Goal: Contribute content: Add original content to the website for others to see

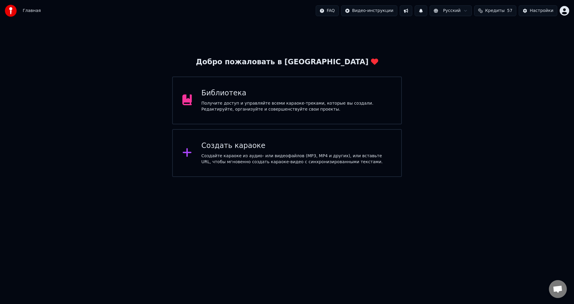
click at [306, 102] on div "Получите доступ и управляйте всеми караоке-треками, которые вы создали. Редакти…" at bounding box center [296, 106] width 190 height 12
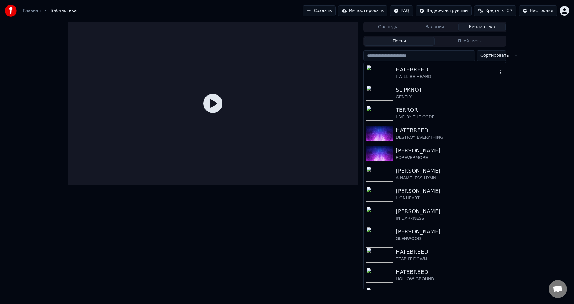
click at [435, 70] on div "HATEBREED" at bounding box center [447, 69] width 102 height 8
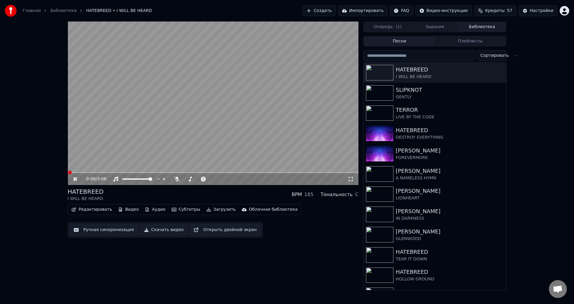
click at [75, 179] on icon at bounding box center [74, 179] width 3 height 4
click at [95, 211] on button "Редактировать" at bounding box center [91, 209] width 45 height 8
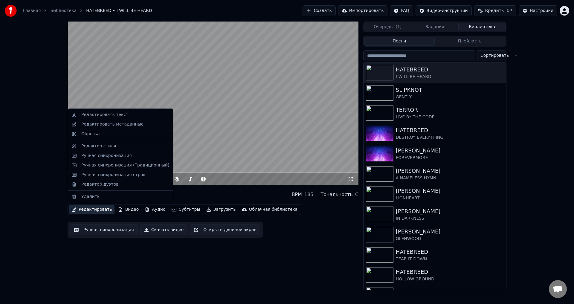
click at [33, 178] on div "0:00 / 3:06 HATEBREED I WILL BE HEARD BPM 185 Тональность C Редактировать Видео…" at bounding box center [287, 156] width 574 height 269
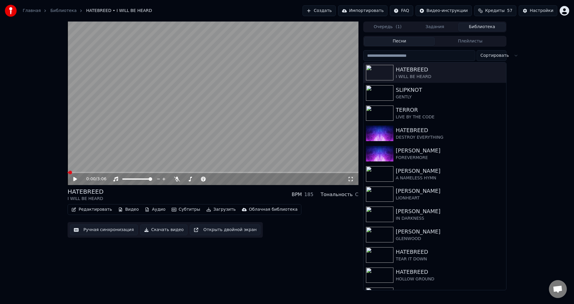
click at [125, 125] on video at bounding box center [213, 103] width 291 height 163
click at [116, 124] on video at bounding box center [213, 103] width 291 height 163
click at [93, 210] on button "Редактировать" at bounding box center [91, 209] width 45 height 8
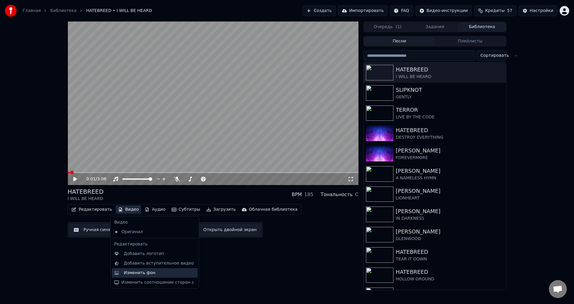
click at [147, 270] on div "Изменить фон" at bounding box center [140, 273] width 32 height 6
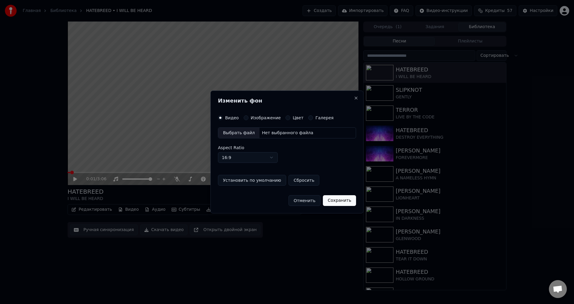
click at [245, 118] on button "Изображение" at bounding box center [245, 117] width 5 height 5
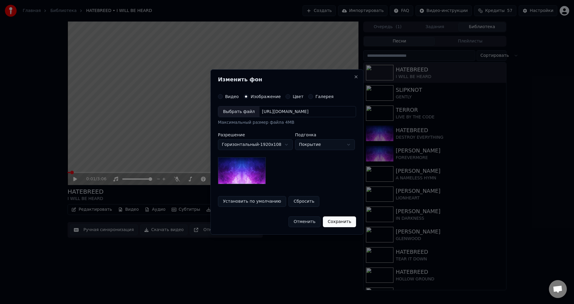
click at [240, 113] on div "Выбрать файл" at bounding box center [238, 111] width 41 height 11
click at [334, 223] on button "Сохранить" at bounding box center [339, 221] width 33 height 11
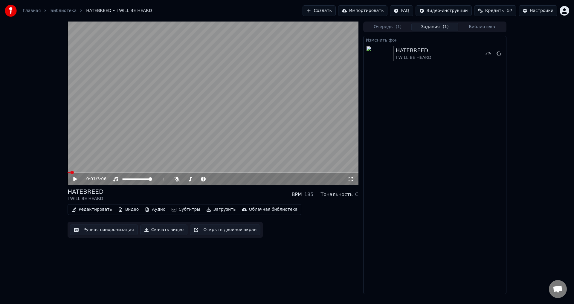
click at [484, 27] on button "Библиотека" at bounding box center [481, 27] width 47 height 9
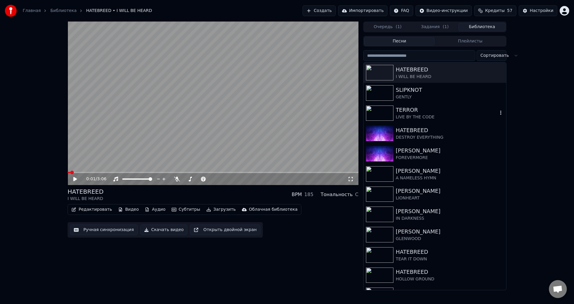
click at [420, 113] on div "TERROR" at bounding box center [447, 110] width 102 height 8
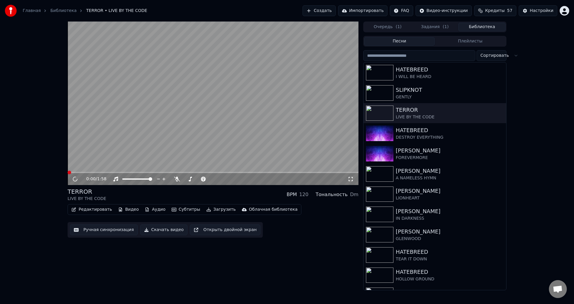
click at [238, 100] on video at bounding box center [213, 103] width 291 height 163
click at [123, 209] on button "Видео" at bounding box center [129, 209] width 26 height 8
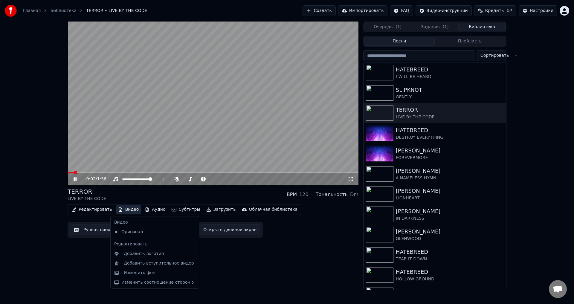
click at [76, 180] on icon at bounding box center [74, 179] width 3 height 4
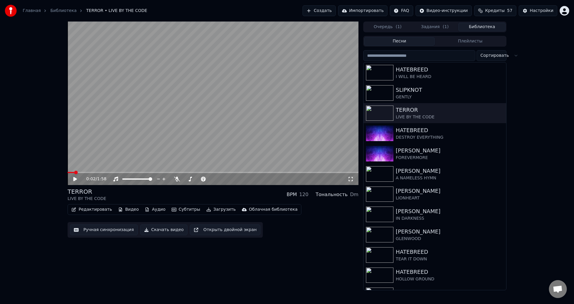
click at [120, 211] on button "Видео" at bounding box center [129, 209] width 26 height 8
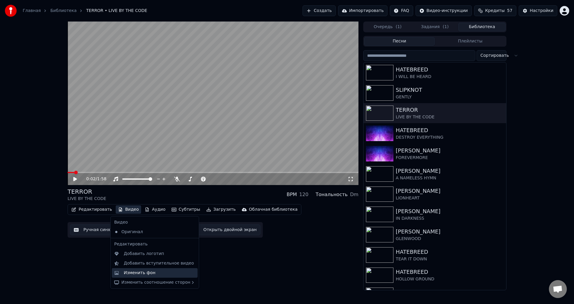
click at [138, 272] on div "Изменить фон" at bounding box center [140, 273] width 32 height 6
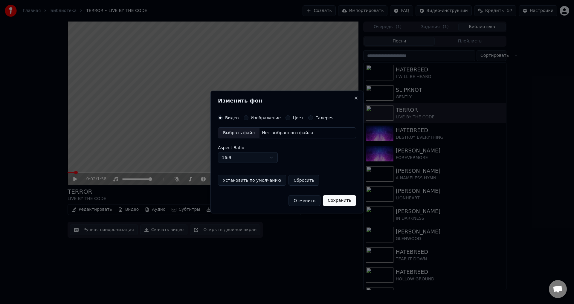
click at [243, 116] on button "Изображение" at bounding box center [245, 117] width 5 height 5
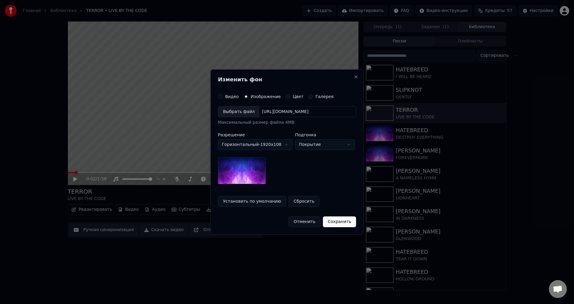
click at [238, 112] on div "Выбрать файл" at bounding box center [238, 111] width 41 height 11
click at [330, 220] on button "Сохранить" at bounding box center [339, 221] width 33 height 11
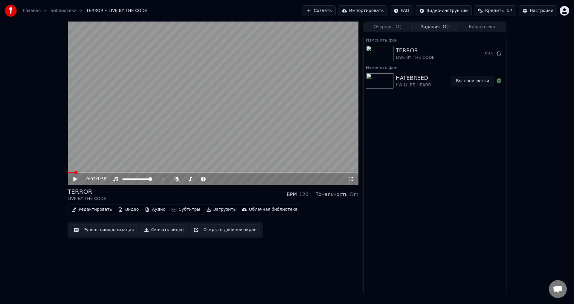
click at [476, 80] on button "Воспроизвести" at bounding box center [471, 81] width 43 height 11
click at [352, 179] on icon at bounding box center [350, 179] width 6 height 5
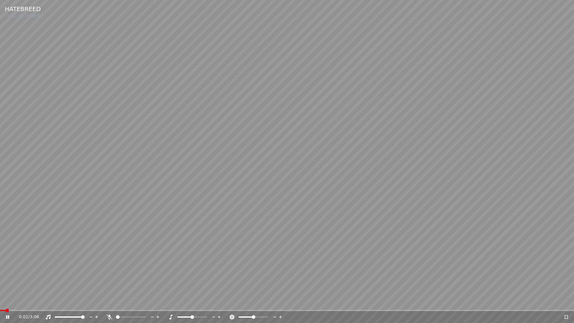
click at [419, 182] on video at bounding box center [287, 161] width 574 height 323
click at [413, 177] on video at bounding box center [287, 161] width 574 height 323
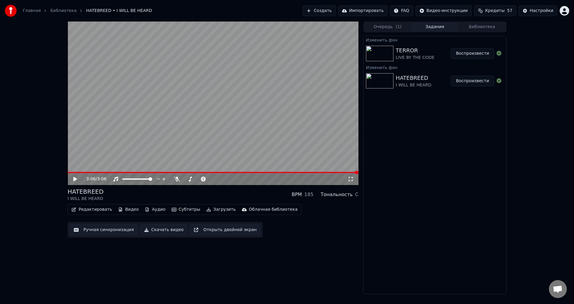
click at [76, 176] on div "3:06 / 3:06" at bounding box center [213, 179] width 291 height 12
click at [74, 179] on icon at bounding box center [75, 179] width 4 height 4
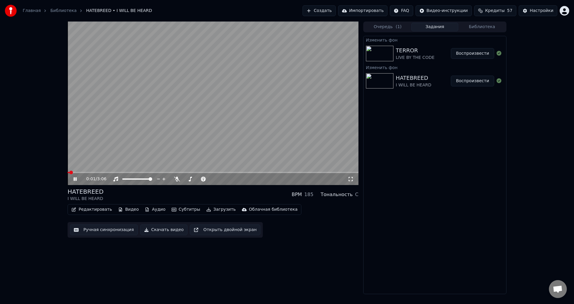
click at [350, 180] on icon at bounding box center [350, 179] width 6 height 5
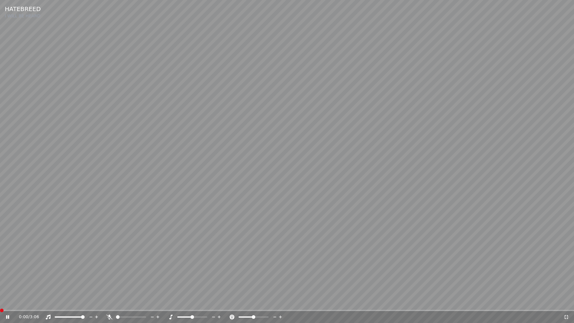
click at [0, 304] on span at bounding box center [0, 309] width 0 height 1
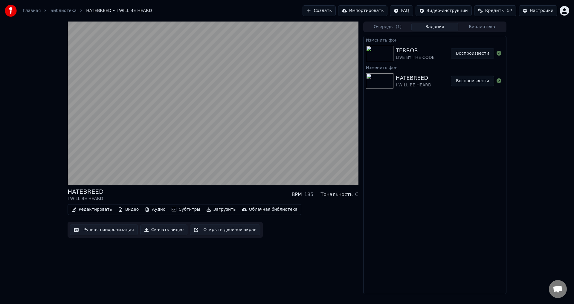
drag, startPoint x: 216, startPoint y: 191, endPoint x: 213, endPoint y: 190, distance: 3.1
click at [215, 191] on div "HATEBREED I WILL BE HEARD BPM 185 Тональность C" at bounding box center [213, 194] width 291 height 14
click at [208, 191] on div "HATEBREED I WILL BE HEARD BPM 185 Тональность C" at bounding box center [213, 194] width 291 height 14
click at [207, 192] on div "HATEBREED I WILL BE HEARD BPM 185 Тональность C" at bounding box center [213, 194] width 291 height 14
click at [209, 193] on div "HATEBREED I WILL BE HEARD BPM 185 Тональность C" at bounding box center [213, 194] width 291 height 14
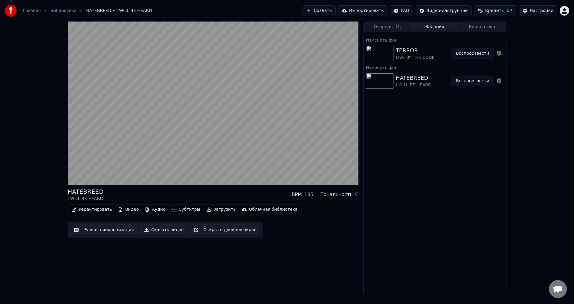
click at [209, 193] on div "HATEBREED I WILL BE HEARD BPM 185 Тональность C" at bounding box center [213, 194] width 291 height 14
click at [329, 214] on div "Редактировать Видео Аудио Субтитры Загрузить Облачная библиотека Ручная синхрон…" at bounding box center [213, 220] width 291 height 33
click at [222, 197] on div "HATEBREED I WILL BE HEARD BPM 185 Тональность C" at bounding box center [213, 194] width 291 height 14
click at [211, 194] on div "HATEBREED I WILL BE HEARD BPM 185 Тональность C" at bounding box center [213, 194] width 291 height 14
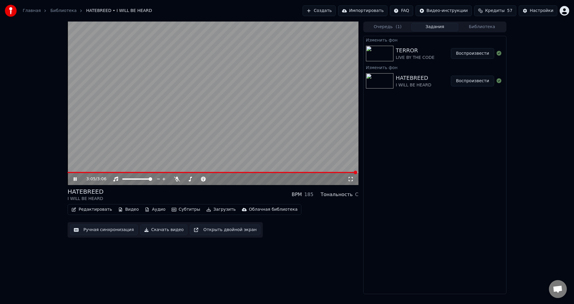
click at [462, 54] on button "Воспроизвести" at bounding box center [471, 53] width 43 height 11
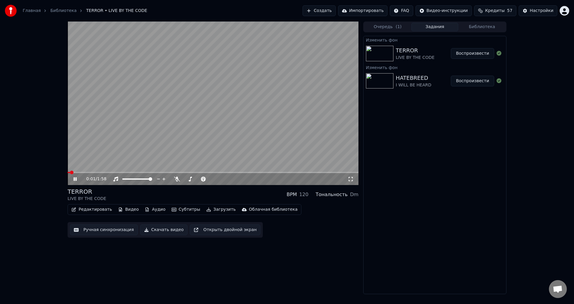
click at [253, 92] on video at bounding box center [213, 103] width 291 height 163
click at [461, 80] on button "Воспроизвести" at bounding box center [471, 81] width 43 height 11
click at [248, 115] on video at bounding box center [213, 103] width 291 height 163
click at [147, 211] on button "Аудио" at bounding box center [154, 209] width 25 height 8
click at [74, 180] on icon at bounding box center [74, 179] width 3 height 4
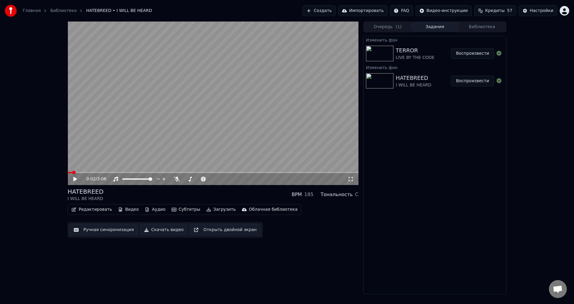
click at [204, 210] on button "Загрузить" at bounding box center [221, 209] width 34 height 8
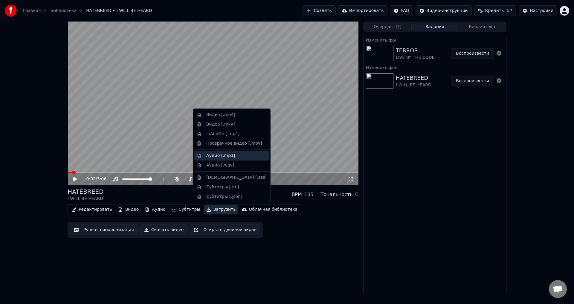
click at [218, 156] on div "Аудио [.mp3]" at bounding box center [220, 156] width 29 height 6
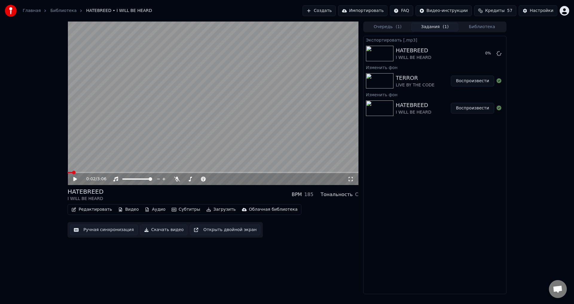
click at [207, 209] on button "Загрузить" at bounding box center [221, 209] width 34 height 8
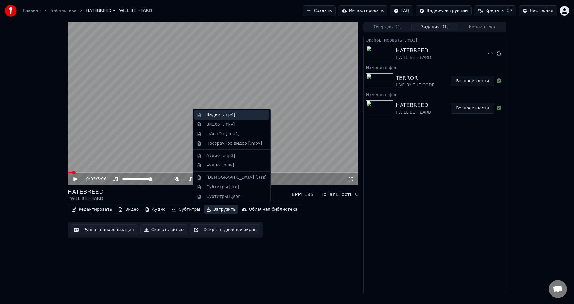
click at [215, 117] on div "Видео [.mp4]" at bounding box center [220, 115] width 29 height 6
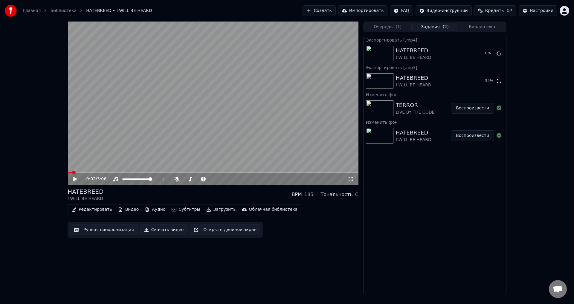
click at [183, 200] on div "HATEBREED I WILL BE HEARD BPM 185 Тональность C" at bounding box center [213, 194] width 291 height 14
click at [214, 119] on video at bounding box center [213, 103] width 291 height 163
click at [226, 109] on video at bounding box center [213, 103] width 291 height 163
click at [471, 108] on button "Воспроизвести" at bounding box center [471, 108] width 43 height 11
click at [350, 181] on icon at bounding box center [350, 179] width 6 height 5
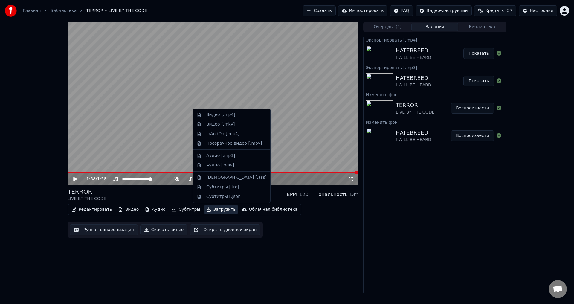
click at [205, 210] on button "Загрузить" at bounding box center [221, 209] width 34 height 8
click at [220, 155] on div "Аудио [.mp3]" at bounding box center [220, 156] width 29 height 6
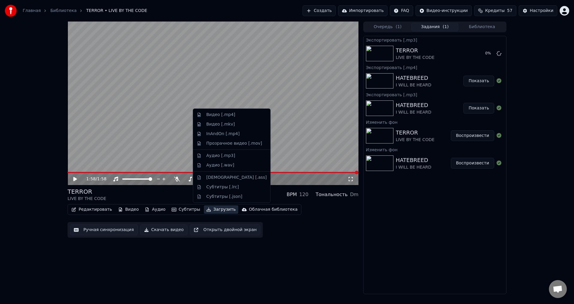
click at [210, 208] on button "Загрузить" at bounding box center [221, 209] width 34 height 8
click at [217, 117] on div "Видео [.mp4]" at bounding box center [220, 115] width 29 height 6
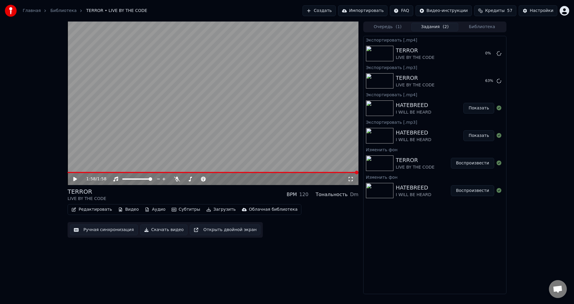
click at [359, 227] on div "1:58 / 1:58 TERROR LIVE BY THE CODE BPM 120 Тональность Dm Редактировать Видео …" at bounding box center [287, 158] width 448 height 272
click at [476, 107] on button "Показать" at bounding box center [478, 108] width 31 height 11
click at [305, 235] on div "Редактировать Видео Аудио Субтитры Загрузить Облачная библиотека Ручная синхрон…" at bounding box center [213, 220] width 291 height 33
click at [217, 193] on div "TERROR LIVE BY THE CODE BPM 120 Тональность Dm" at bounding box center [213, 194] width 291 height 14
click at [332, 10] on button "Создать" at bounding box center [318, 10] width 33 height 11
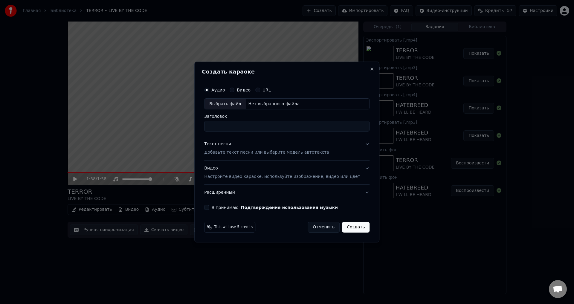
click at [238, 106] on div "Выбрать файл" at bounding box center [224, 104] width 41 height 11
type input "**********"
click at [245, 152] on p "Добавьте текст песни или выберите модель автотекста" at bounding box center [266, 153] width 125 height 6
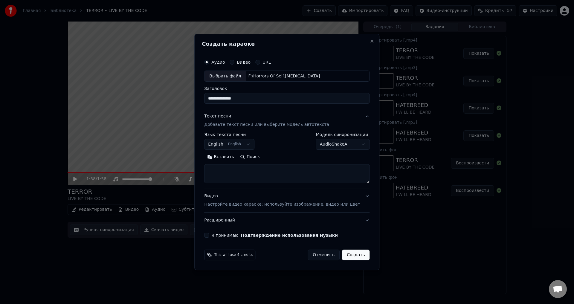
click at [246, 174] on textarea at bounding box center [286, 173] width 165 height 19
drag, startPoint x: 274, startPoint y: 251, endPoint x: 278, endPoint y: 238, distance: 13.1
click at [274, 251] on div "This will use 4 credits Отменить Создать" at bounding box center [286, 254] width 165 height 11
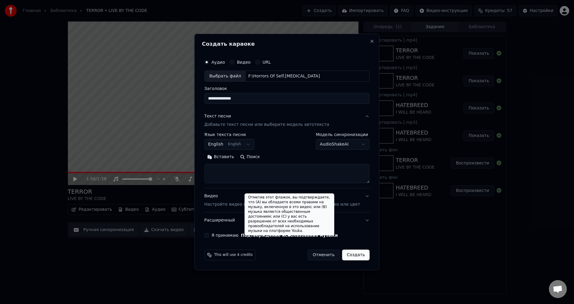
click at [269, 171] on textarea at bounding box center [286, 173] width 165 height 19
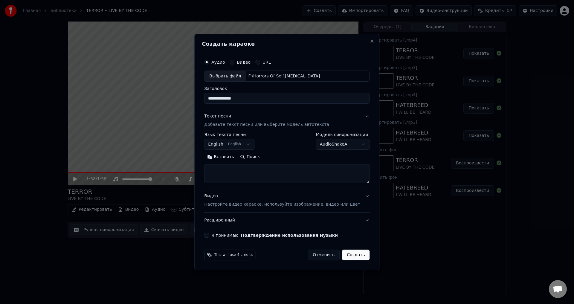
paste textarea "**********"
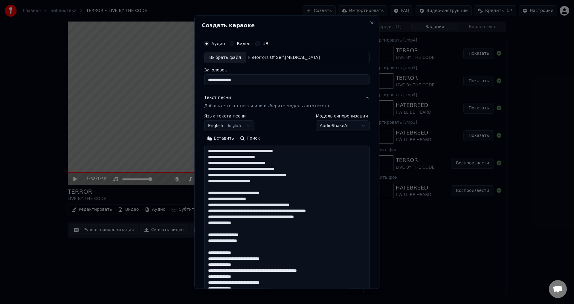
scroll to position [139, 0]
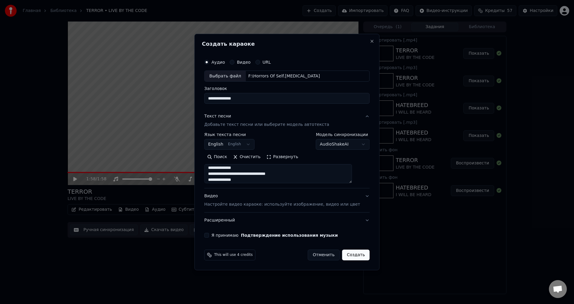
type textarea "**********"
click at [269, 203] on p "Настройте видео караоке: используйте изображение, видео или цвет" at bounding box center [282, 204] width 156 height 6
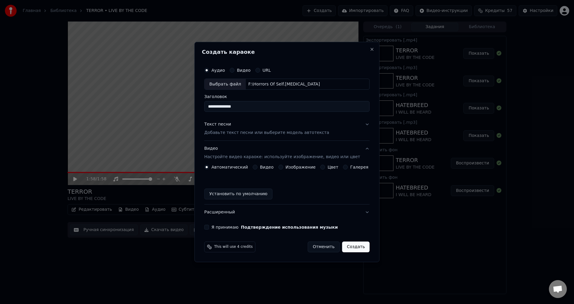
click at [283, 168] on button "Изображение" at bounding box center [280, 167] width 5 height 5
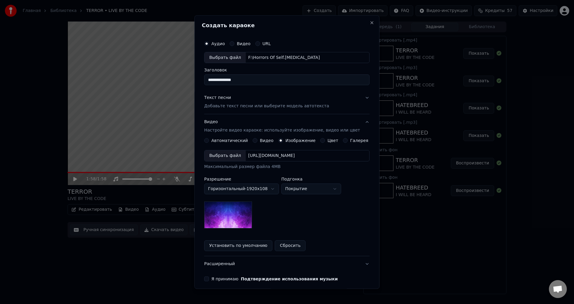
click at [231, 157] on div "Выбрать файл" at bounding box center [224, 156] width 41 height 11
click at [209, 278] on button "Я принимаю Подтверждение использования музыки" at bounding box center [206, 279] width 5 height 5
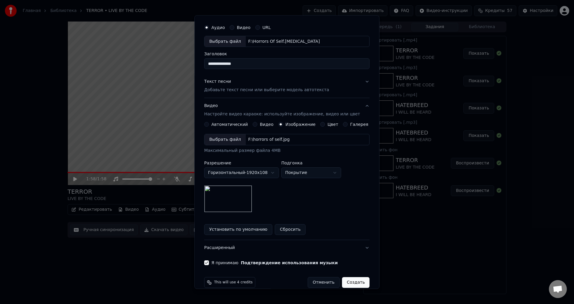
scroll to position [25, 0]
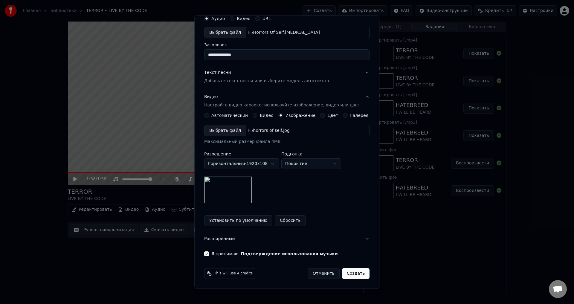
click at [347, 273] on button "Создать" at bounding box center [355, 273] width 27 height 11
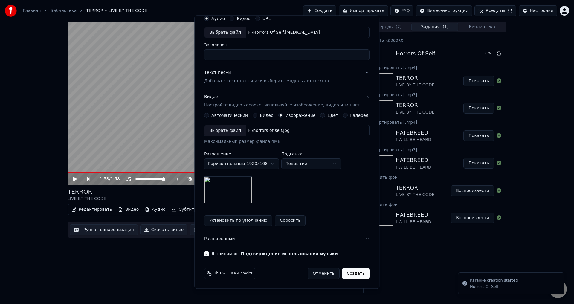
scroll to position [0, 0]
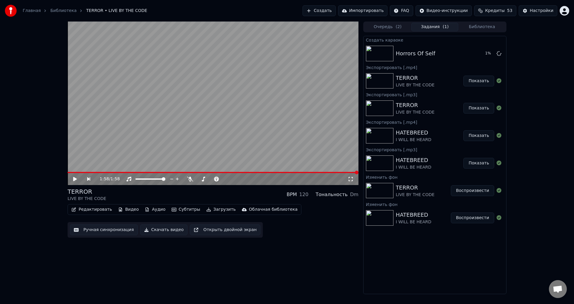
click at [266, 255] on div "1:58 / 1:58 TERROR LIVE BY THE CODE BPM 120 Тональность Dm Редактировать Видео …" at bounding box center [213, 158] width 291 height 272
click at [221, 191] on div "TERROR LIVE BY THE CODE BPM 120 Тональность Dm" at bounding box center [213, 194] width 291 height 14
click at [219, 264] on div "1:58 / 1:58 TERROR LIVE BY THE CODE BPM 120 Тональность Dm Редактировать Видео …" at bounding box center [213, 158] width 291 height 272
click at [278, 293] on div "1:58 / 1:58 TERROR LIVE BY THE CODE BPM 120 Тональность Dm Редактировать Видео …" at bounding box center [213, 158] width 291 height 272
click at [300, 233] on div "Редактировать Видео Аудио Субтитры Загрузить Облачная библиотека Ручная синхрон…" at bounding box center [213, 220] width 291 height 33
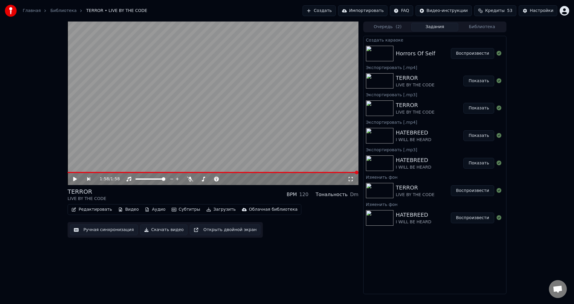
click at [465, 58] on button "Воспроизвести" at bounding box center [471, 53] width 43 height 11
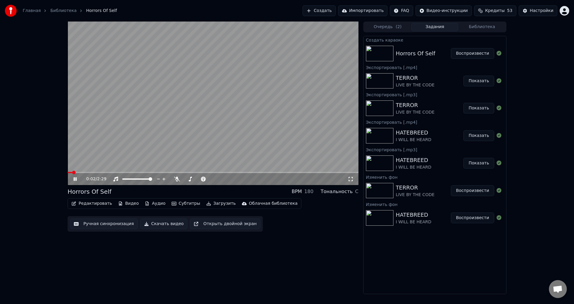
click at [97, 204] on button "Редактировать" at bounding box center [91, 203] width 45 height 8
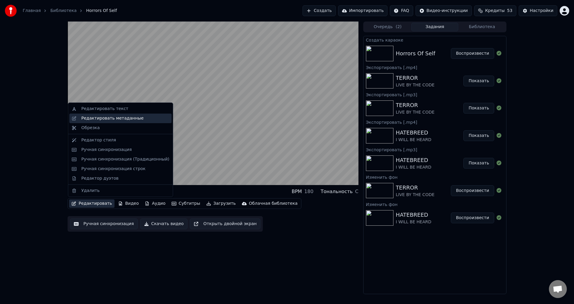
click at [112, 118] on div "Редактировать метаданные" at bounding box center [112, 118] width 62 height 6
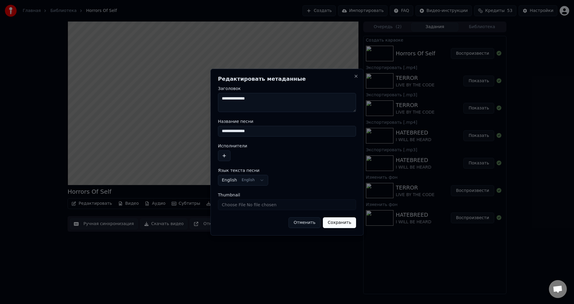
click at [306, 224] on button "Отменить" at bounding box center [304, 222] width 32 height 11
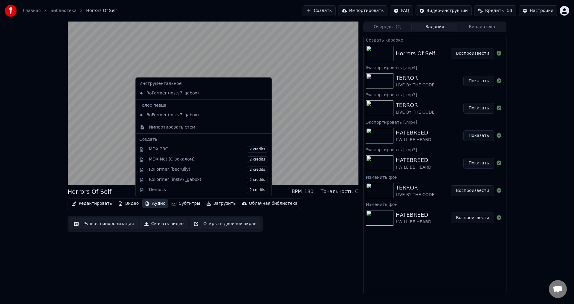
click at [150, 204] on button "Аудио" at bounding box center [154, 203] width 25 height 8
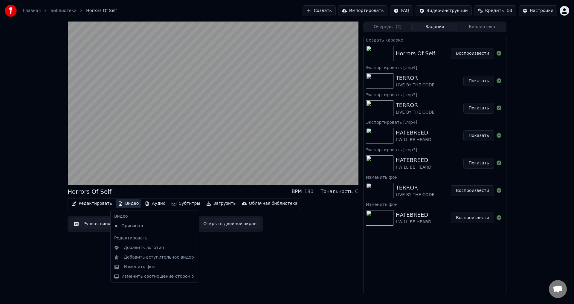
click at [36, 185] on div "Horrors Of Self BPM 180 Тональность C Редактировать Видео Аудио Субтитры Загруз…" at bounding box center [287, 158] width 574 height 272
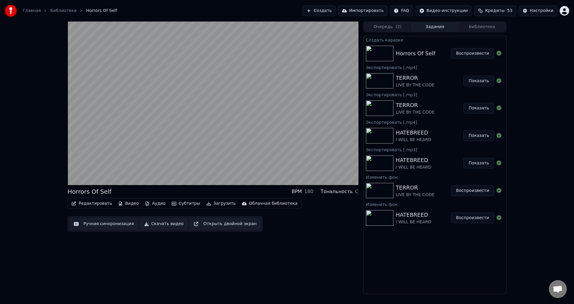
click at [153, 202] on button "Аудио" at bounding box center [154, 203] width 25 height 8
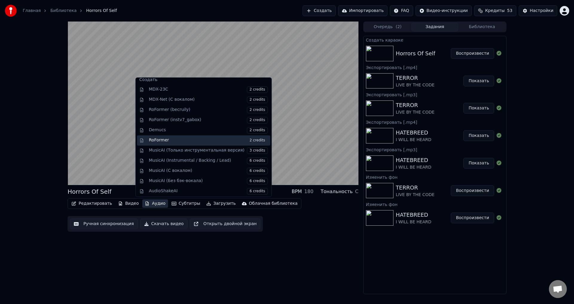
scroll to position [61, 0]
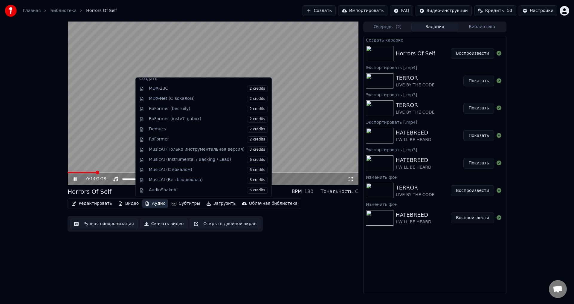
click at [39, 176] on div "0:14 / 2:29 Horrors Of Self BPM 180 Тональность C Редактировать Видео Аудио Суб…" at bounding box center [287, 158] width 574 height 272
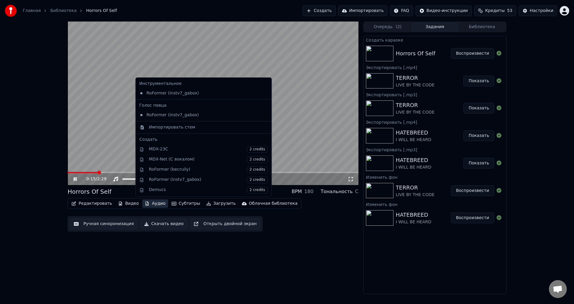
click at [146, 203] on button "Аудио" at bounding box center [154, 203] width 25 height 8
click at [40, 205] on div "0:17 / 2:29 Horrors Of Self BPM 180 Тональность C Редактировать Видео Аудио Суб…" at bounding box center [287, 158] width 574 height 272
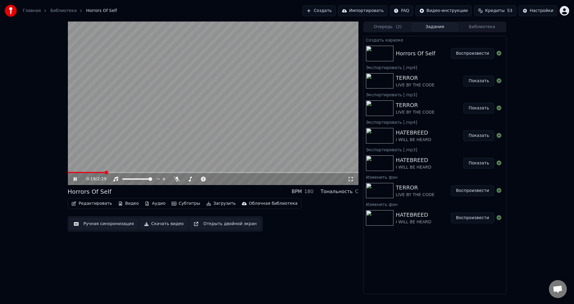
click at [94, 204] on button "Редактировать" at bounding box center [91, 203] width 45 height 8
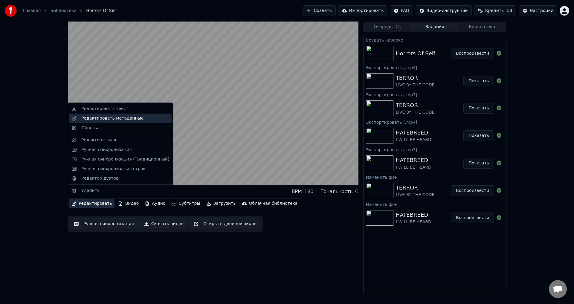
click at [111, 119] on div "Редактировать метаданные" at bounding box center [112, 118] width 62 height 6
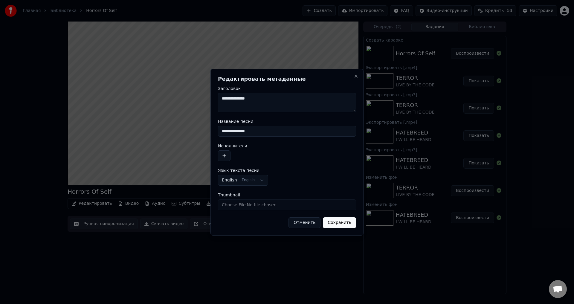
drag, startPoint x: 260, startPoint y: 132, endPoint x: 203, endPoint y: 132, distance: 58.0
click at [203, 132] on body "Главная Библиотека Horrors Of Self Создать Импортировать FAQ Видео-инструкции К…" at bounding box center [287, 152] width 574 height 304
type input "*"
type input "*********"
click at [226, 157] on button "button" at bounding box center [224, 155] width 13 height 11
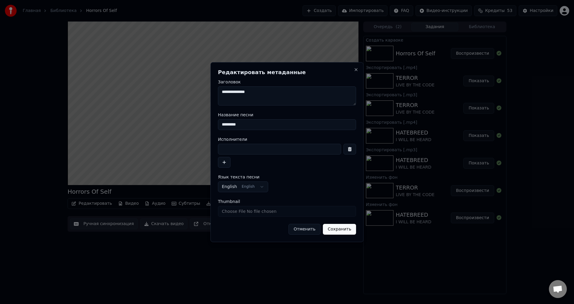
click at [250, 147] on input at bounding box center [279, 149] width 123 height 11
type input "**********"
click at [338, 226] on button "Сохранить" at bounding box center [339, 229] width 33 height 11
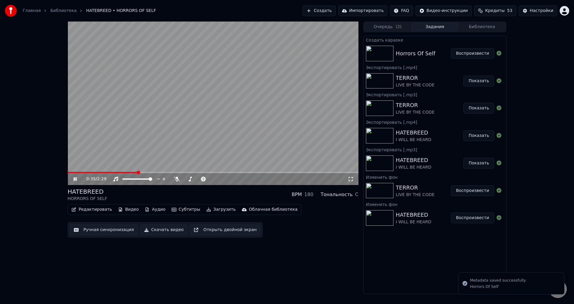
drag, startPoint x: 70, startPoint y: 170, endPoint x: 62, endPoint y: 173, distance: 8.1
click at [62, 173] on div "0:35 / 2:29 HATEBREED HORRORS OF SELF BPM 180 Тональность C Редактировать Видео…" at bounding box center [287, 158] width 574 height 272
drag, startPoint x: 67, startPoint y: 172, endPoint x: 62, endPoint y: 173, distance: 5.5
click at [62, 173] on div "0:36 / 2:29 HATEBREED HORRORS OF SELF BPM 180 Тональность C Редактировать Видео…" at bounding box center [287, 158] width 574 height 272
click at [68, 173] on span at bounding box center [68, 172] width 0 height 1
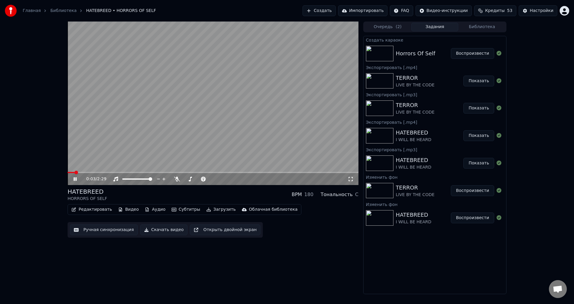
click at [220, 191] on div "HATEBREED HORRORS OF SELF BPM 180 Тональность C" at bounding box center [213, 194] width 291 height 14
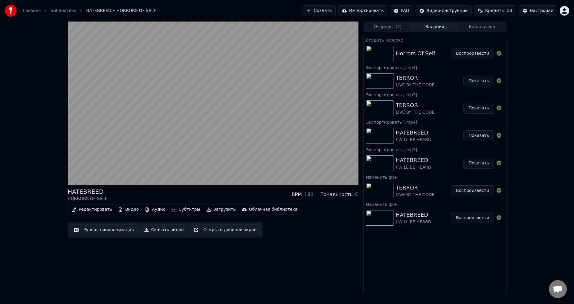
click at [220, 191] on div "HATEBREED HORRORS OF SELF BPM 180 Тональность C" at bounding box center [213, 194] width 291 height 14
click at [228, 191] on div "HATEBREED HORRORS OF SELF BPM 180 Тональность C" at bounding box center [213, 194] width 291 height 14
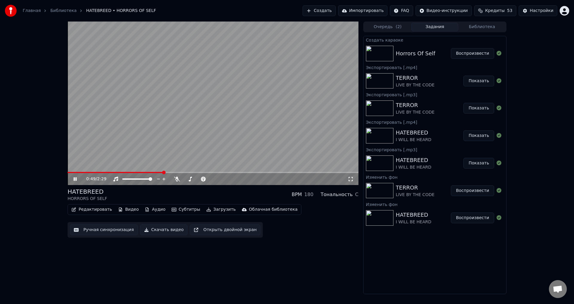
click at [226, 136] on video at bounding box center [213, 103] width 291 height 163
click at [95, 208] on button "Редактировать" at bounding box center [91, 209] width 45 height 8
click at [101, 229] on button "Ручная синхронизация" at bounding box center [104, 229] width 68 height 11
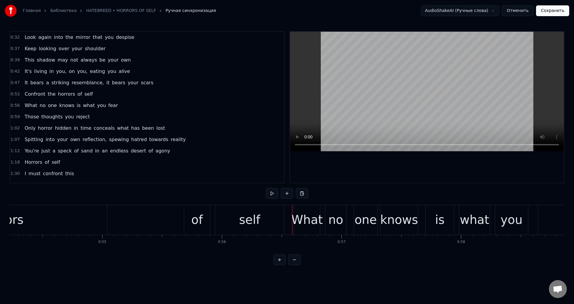
scroll to position [0, 6460]
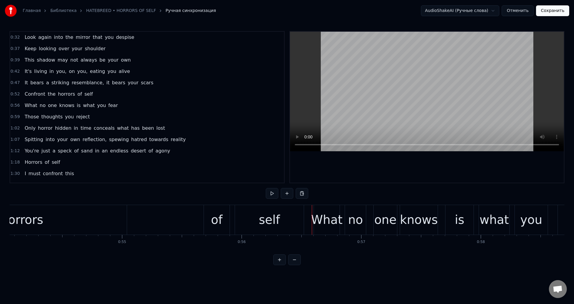
click at [203, 217] on div "Confront the horrors of self" at bounding box center [50, 220] width 510 height 30
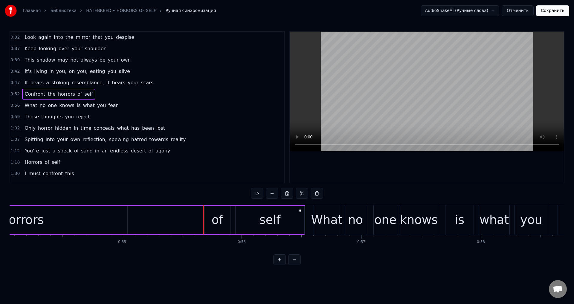
click at [210, 218] on div "of" at bounding box center [217, 220] width 26 height 28
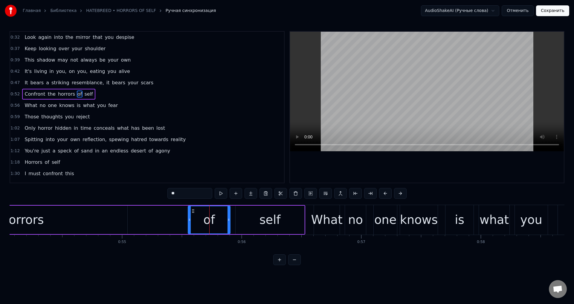
drag, startPoint x: 205, startPoint y: 218, endPoint x: 189, endPoint y: 222, distance: 16.8
click at [189, 222] on icon at bounding box center [189, 219] width 2 height 5
click at [159, 220] on div "Confront the horrors of self" at bounding box center [50, 220] width 510 height 30
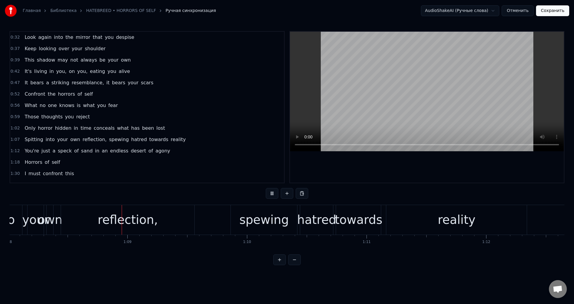
scroll to position [0, 8127]
click at [108, 138] on span "spewing" at bounding box center [118, 139] width 21 height 7
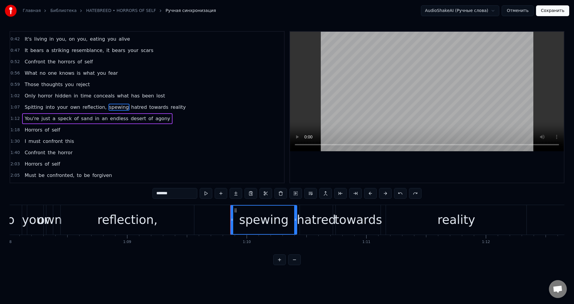
scroll to position [44, 0]
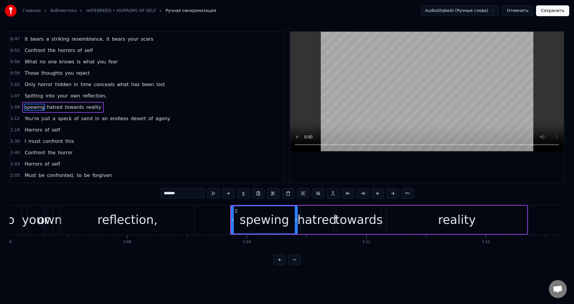
click at [92, 96] on span "reflection," at bounding box center [94, 95] width 25 height 7
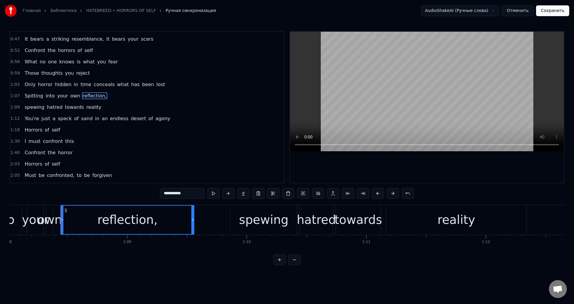
scroll to position [32, 0]
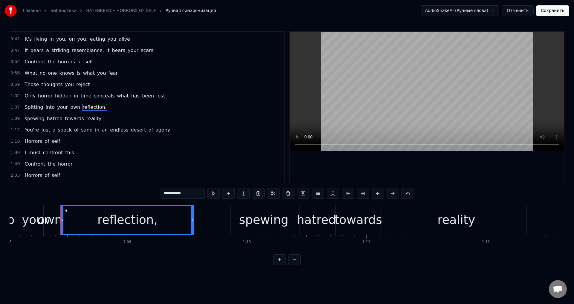
click at [189, 192] on input "**********" at bounding box center [182, 193] width 45 height 11
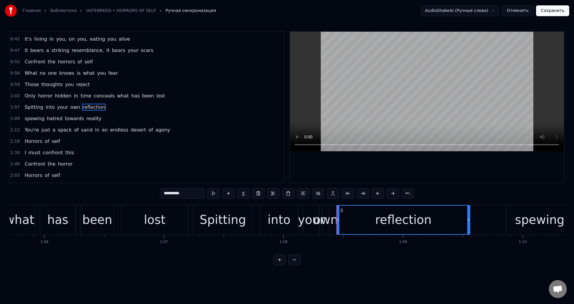
scroll to position [0, 7832]
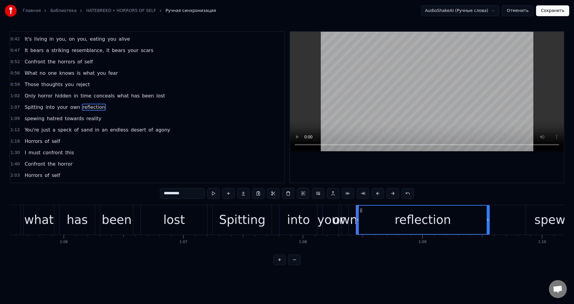
type input "**********"
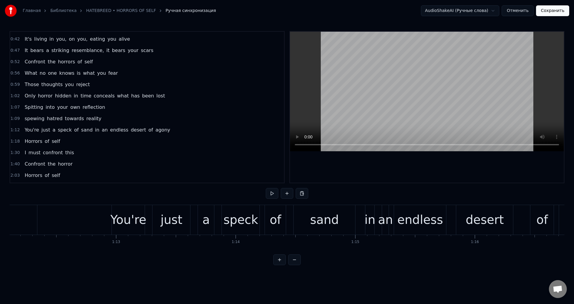
scroll to position [0, 8606]
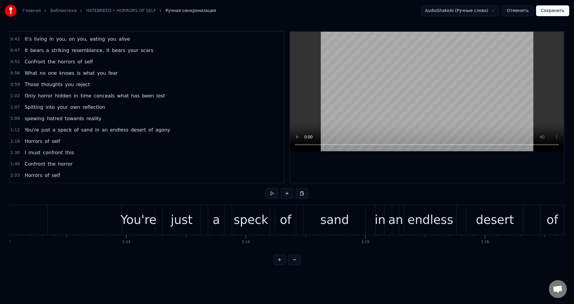
click at [137, 221] on div "You're" at bounding box center [138, 220] width 36 height 18
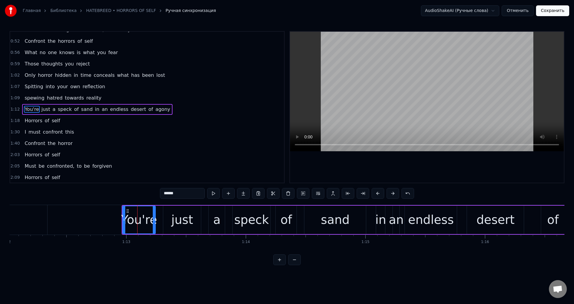
scroll to position [55, 0]
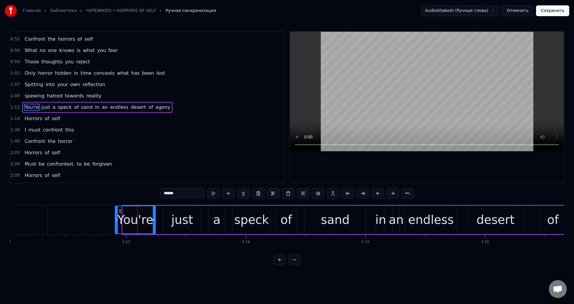
drag, startPoint x: 124, startPoint y: 217, endPoint x: 116, endPoint y: 220, distance: 8.0
click at [116, 220] on icon at bounding box center [116, 219] width 2 height 5
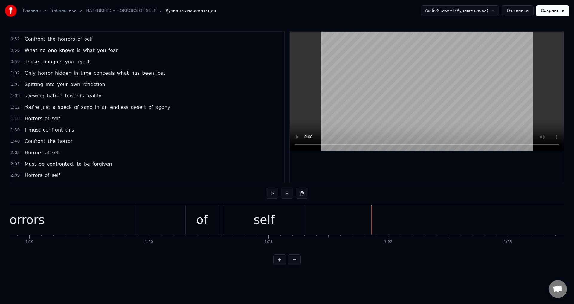
scroll to position [0, 9312]
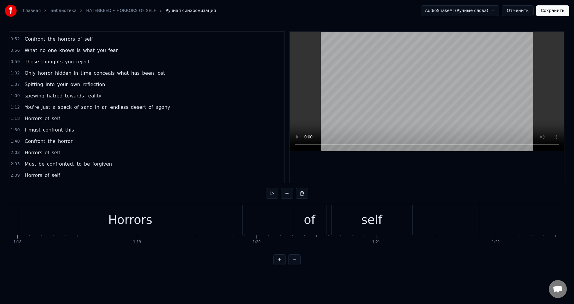
click at [307, 217] on div "of" at bounding box center [310, 220] width 12 height 18
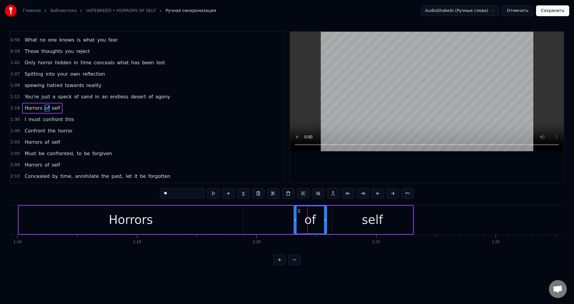
scroll to position [66, 0]
drag, startPoint x: 294, startPoint y: 218, endPoint x: 285, endPoint y: 219, distance: 9.6
click at [286, 219] on icon at bounding box center [287, 219] width 2 height 5
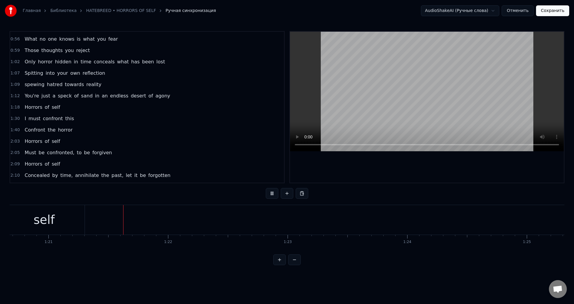
scroll to position [0, 9642]
drag, startPoint x: 374, startPoint y: 281, endPoint x: 379, endPoint y: 279, distance: 5.2
click at [374, 275] on html "Главная Библиотека HATEBREED • HORRORS OF SELF Ручная синхронизация AudioShakeA…" at bounding box center [287, 137] width 574 height 275
click at [549, 13] on button "Сохранить" at bounding box center [552, 10] width 33 height 11
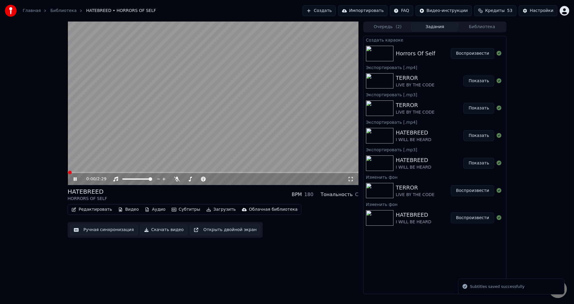
click at [219, 129] on video at bounding box center [213, 103] width 291 height 163
click at [170, 116] on video at bounding box center [213, 103] width 291 height 163
click at [351, 180] on icon at bounding box center [350, 179] width 6 height 5
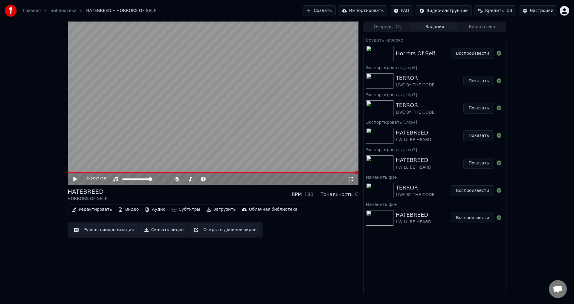
click at [206, 209] on icon "button" at bounding box center [208, 209] width 5 height 4
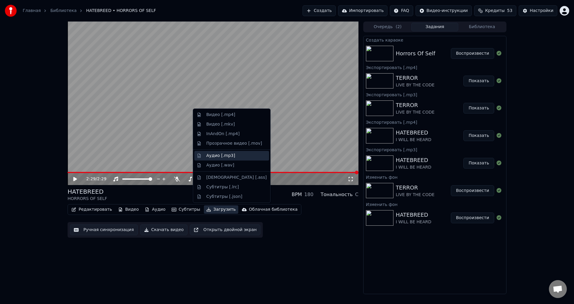
click at [223, 153] on div "Аудио [.mp3]" at bounding box center [220, 156] width 29 height 6
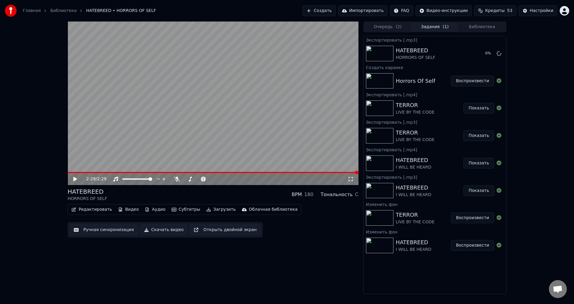
click at [209, 208] on button "Загрузить" at bounding box center [221, 209] width 34 height 8
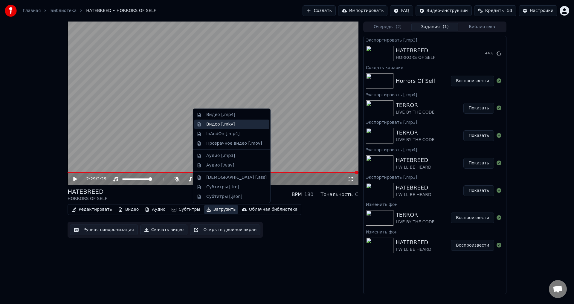
click at [210, 119] on div "Видео [.mkv]" at bounding box center [231, 124] width 75 height 10
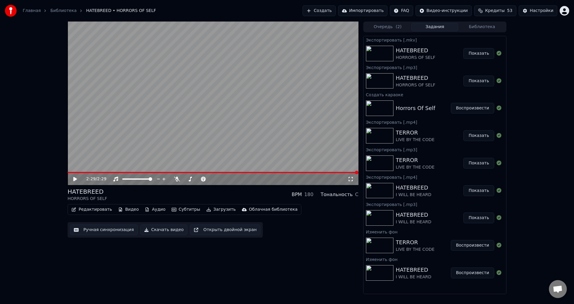
click at [484, 53] on button "Показать" at bounding box center [478, 53] width 31 height 11
click at [205, 206] on button "Загрузить" at bounding box center [221, 209] width 34 height 8
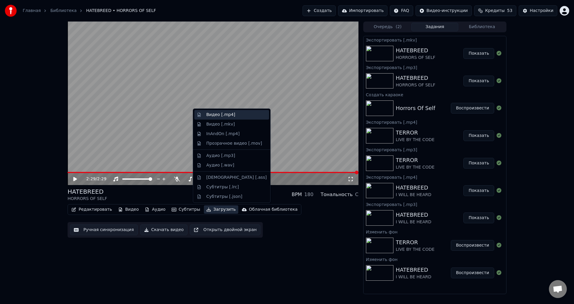
click at [223, 115] on div "Видео [.mp4]" at bounding box center [220, 115] width 29 height 6
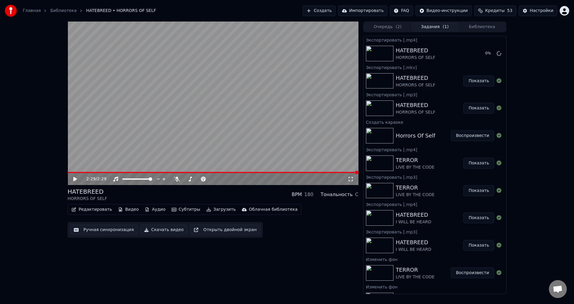
click at [208, 200] on div "HATEBREED HORRORS OF SELF BPM 180 Тональность C" at bounding box center [213, 194] width 291 height 14
